Goal: Information Seeking & Learning: Check status

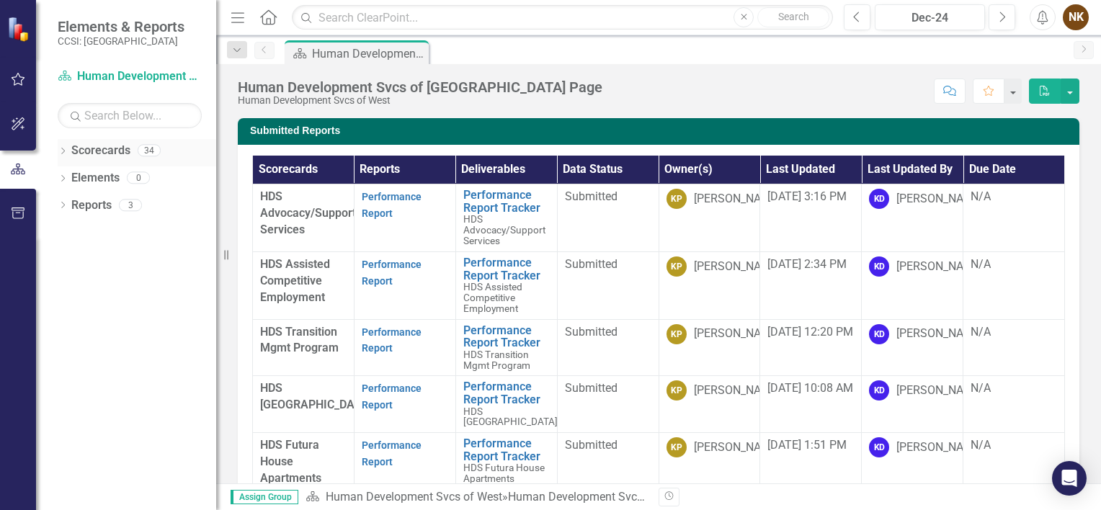
click at [63, 148] on icon "Dropdown" at bounding box center [63, 152] width 10 height 8
click at [81, 207] on link "Human Development Svcs of West" at bounding box center [147, 205] width 137 height 17
click at [69, 204] on icon "Dropdown" at bounding box center [70, 204] width 11 height 9
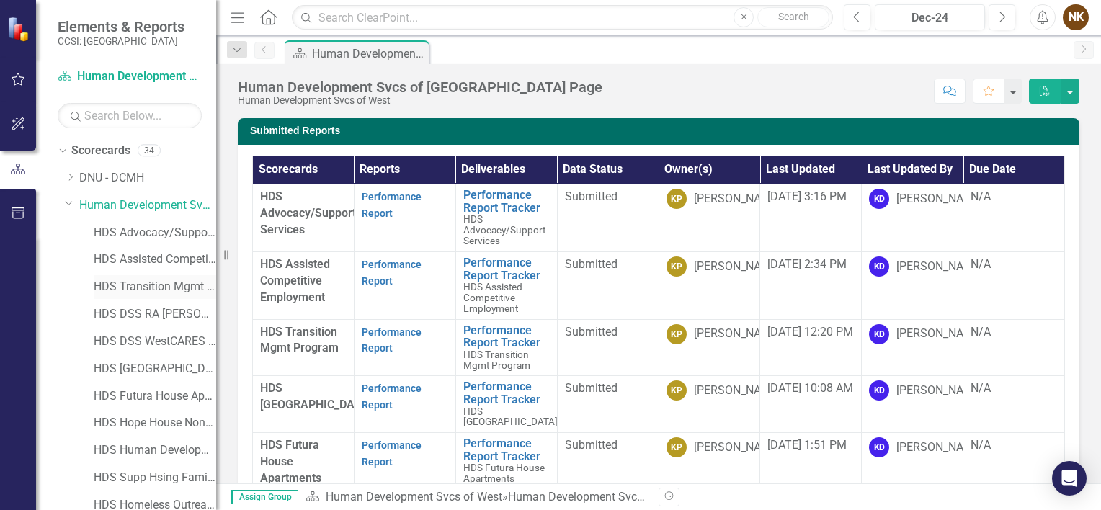
click at [156, 288] on link "HDS Transition Mgmt Program" at bounding box center [155, 287] width 122 height 17
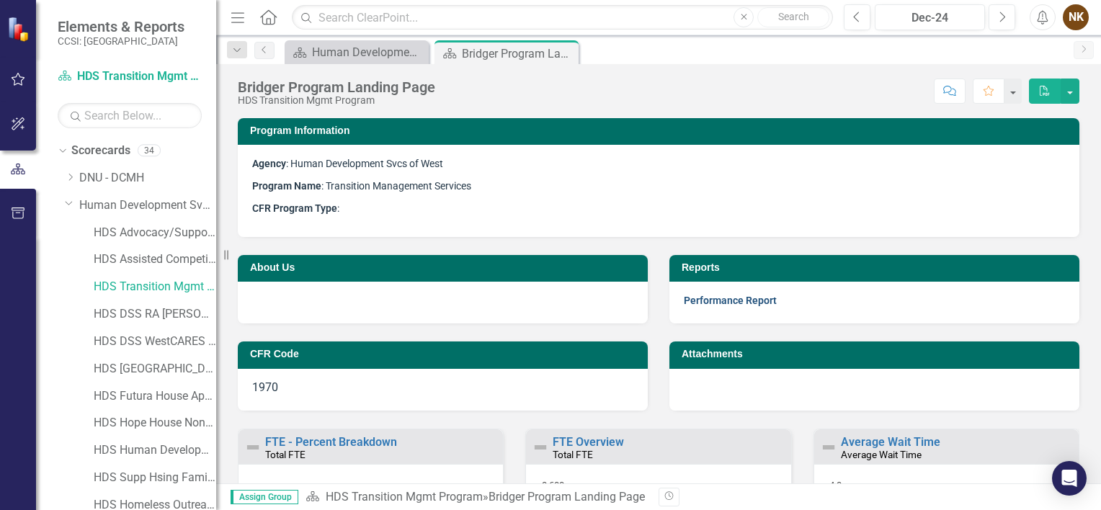
click at [749, 300] on link "Performance Report" at bounding box center [730, 301] width 93 height 12
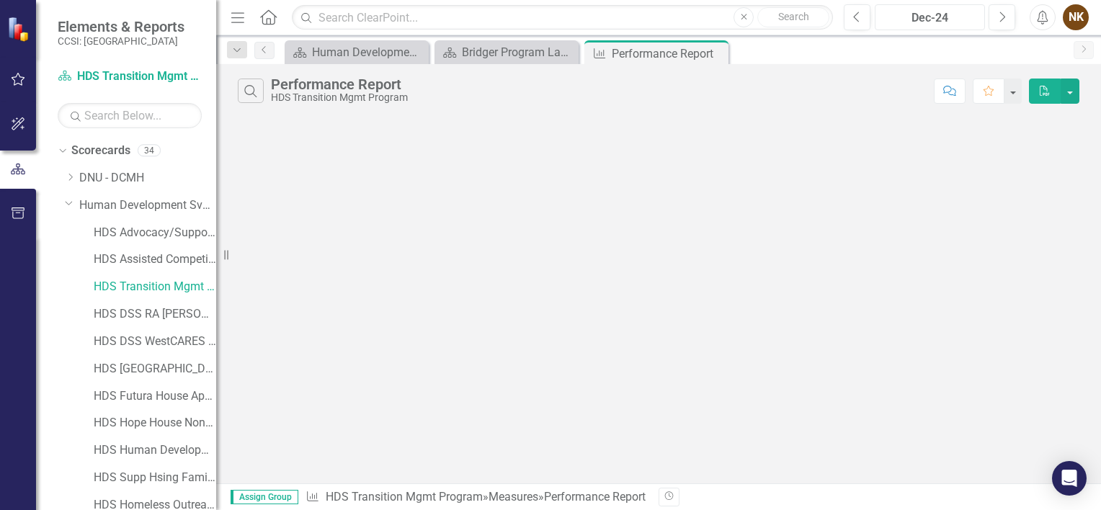
click at [965, 17] on div "Dec-24" at bounding box center [930, 17] width 100 height 17
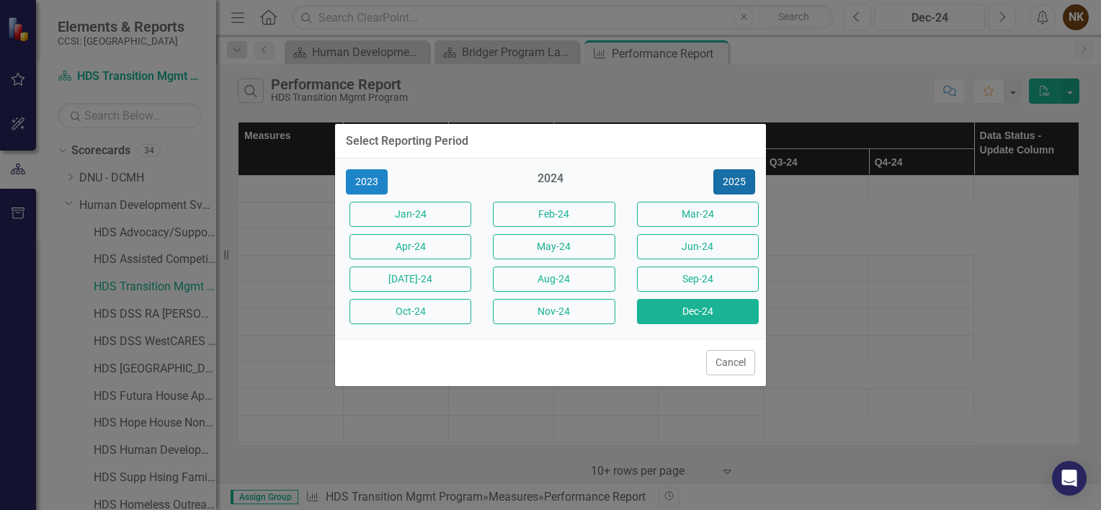
click at [742, 179] on button "2025" at bounding box center [734, 181] width 42 height 25
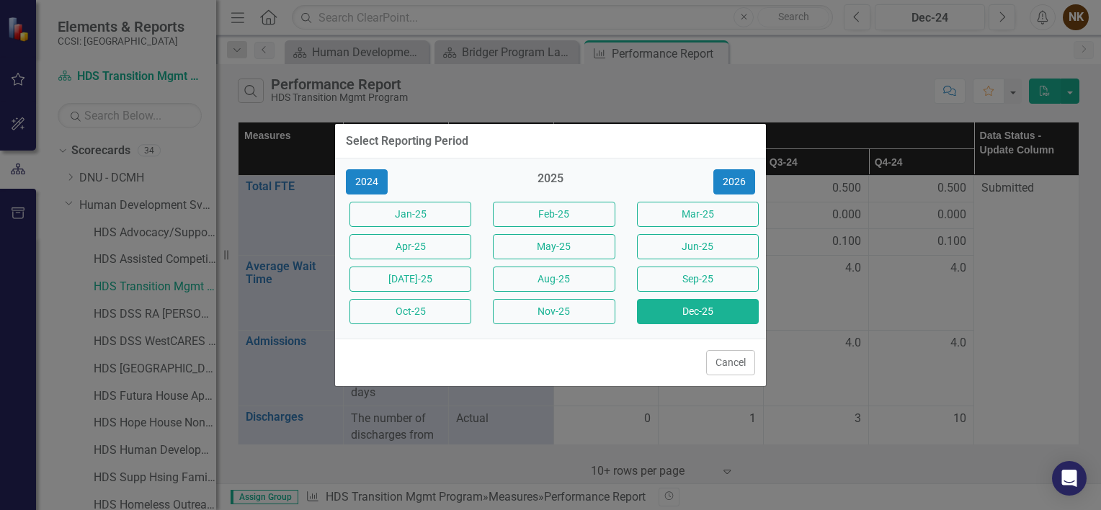
click at [701, 308] on button "Dec-25" at bounding box center [698, 311] width 122 height 25
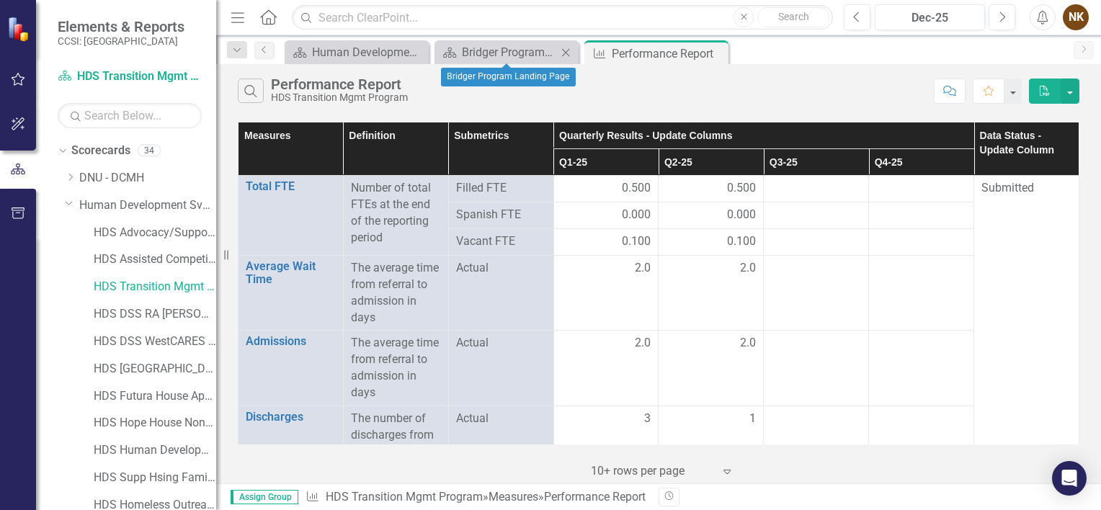
click at [563, 53] on icon "Close" at bounding box center [565, 53] width 14 height 12
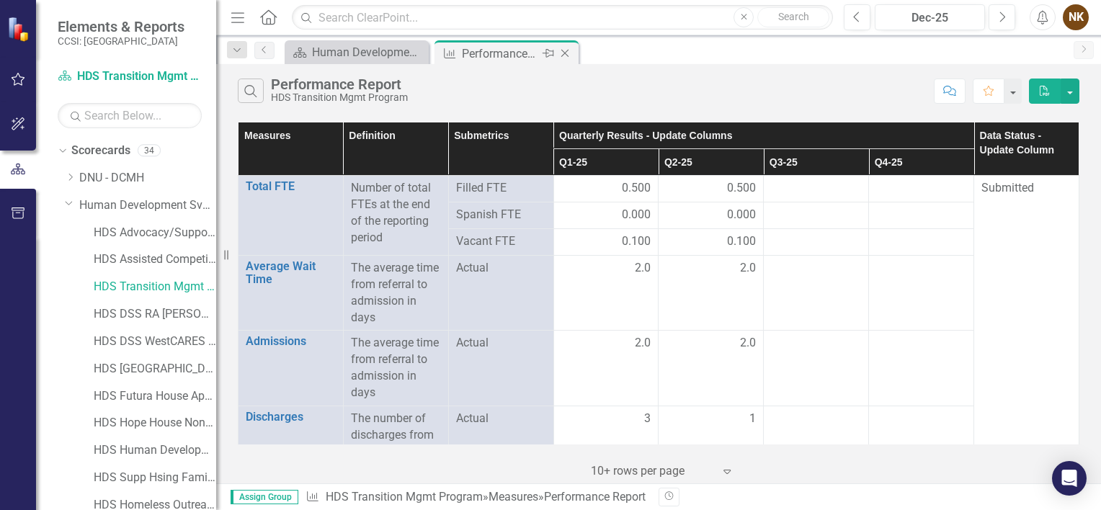
click at [571, 52] on icon "Close" at bounding box center [565, 54] width 14 height 12
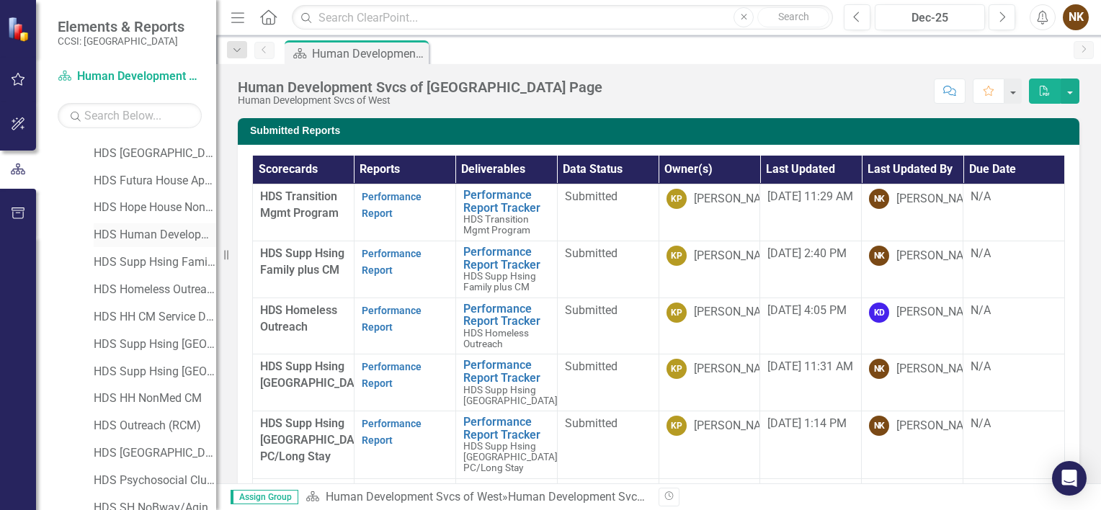
scroll to position [216, 0]
click at [153, 290] on link "HDS Homeless Outreach" at bounding box center [155, 289] width 122 height 17
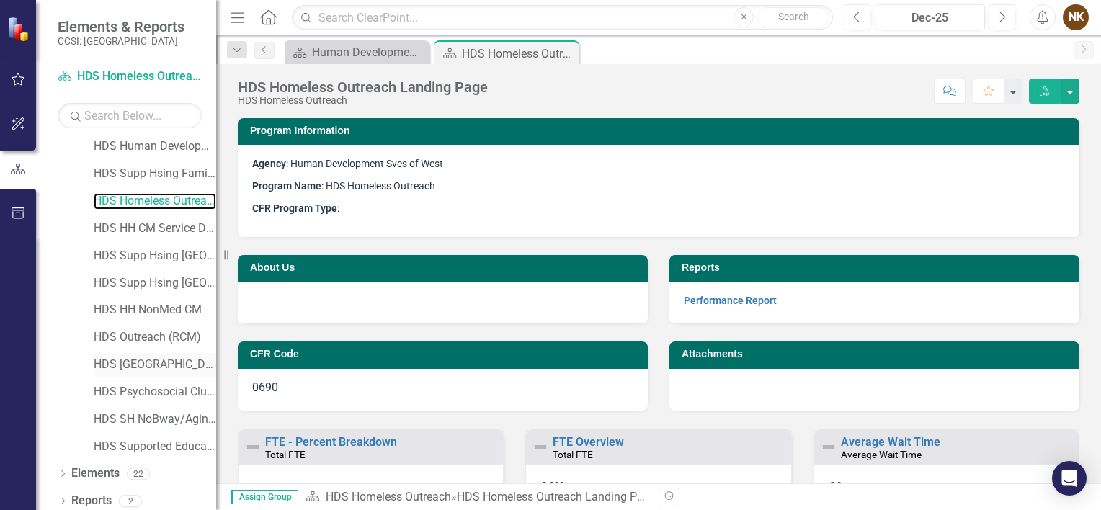
scroll to position [311, 0]
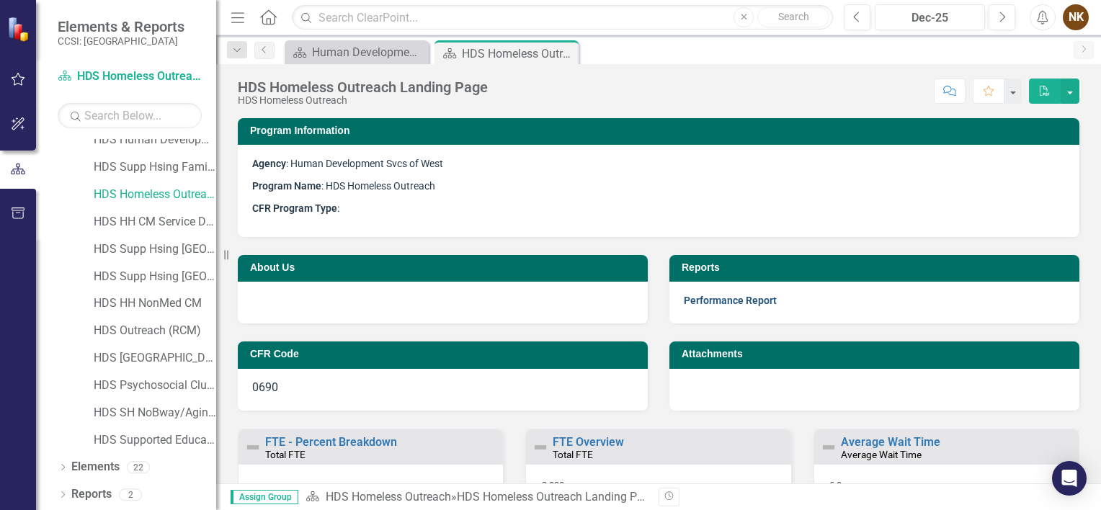
drag, startPoint x: 723, startPoint y: 308, endPoint x: 716, endPoint y: 303, distance: 9.8
click at [716, 303] on link "Performance Report" at bounding box center [730, 301] width 93 height 12
